Goal: Find specific page/section: Find specific page/section

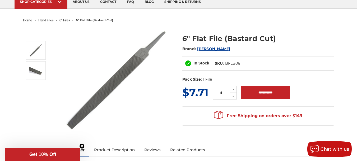
scroll to position [26, 0]
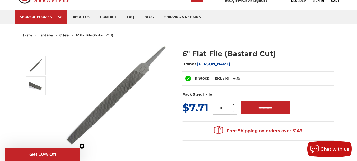
click at [62, 34] on span "6" files" at bounding box center [65, 35] width 10 height 4
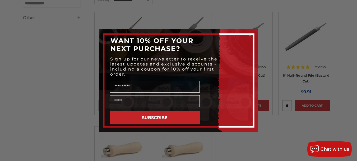
click at [249, 35] on circle "Close dialog" at bounding box center [250, 35] width 5 height 5
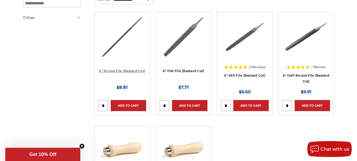
click at [130, 69] on link "6" Round File (Bastard Cut)" at bounding box center [122, 71] width 46 height 4
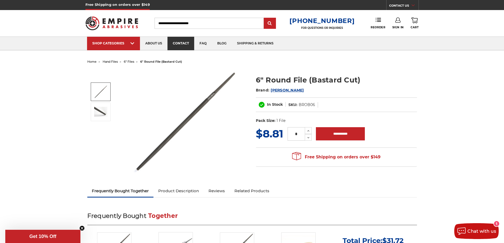
click at [176, 47] on link "contact" at bounding box center [180, 43] width 27 height 13
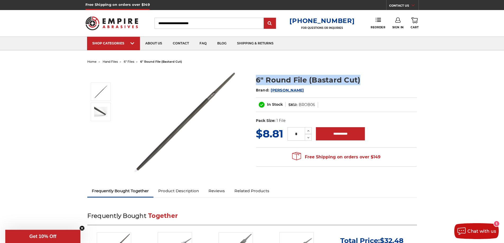
drag, startPoint x: 365, startPoint y: 80, endPoint x: 252, endPoint y: 83, distance: 113.3
click at [252, 83] on section "6" Round File (Bastard Cut) Brand: Mercer In Stock SKU: BROB06 UPC: Pack Size: …" at bounding box center [336, 97] width 169 height 57
